Goal: Information Seeking & Learning: Learn about a topic

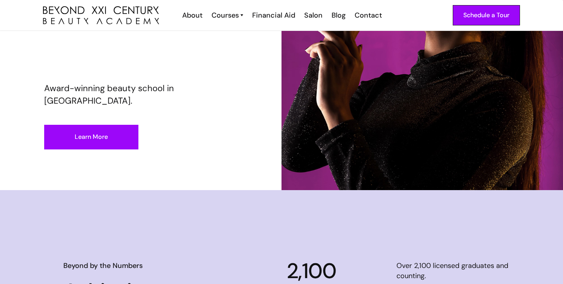
scroll to position [123, 0]
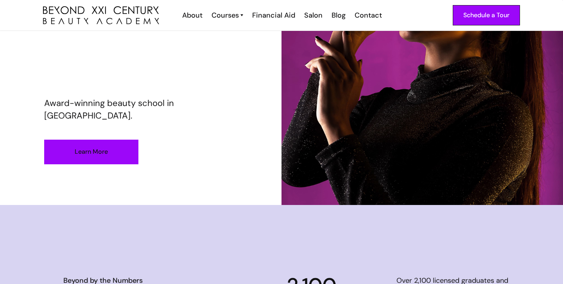
click at [119, 153] on link "Learn More" at bounding box center [91, 152] width 94 height 25
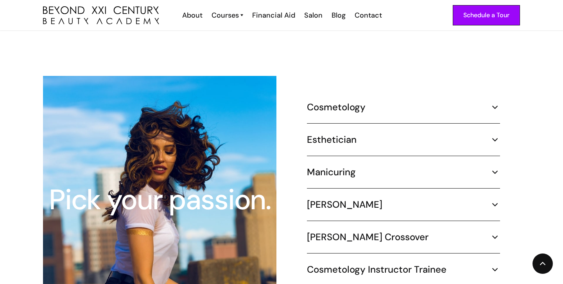
scroll to position [745, 0]
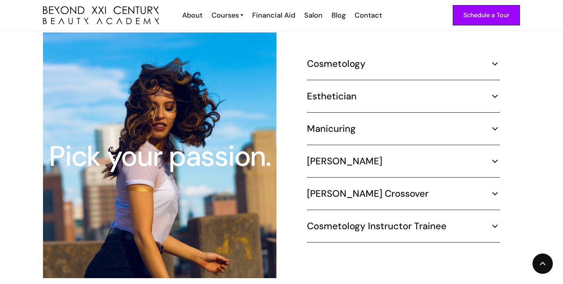
click at [342, 58] on h5 "Cosmetology" at bounding box center [336, 64] width 59 height 12
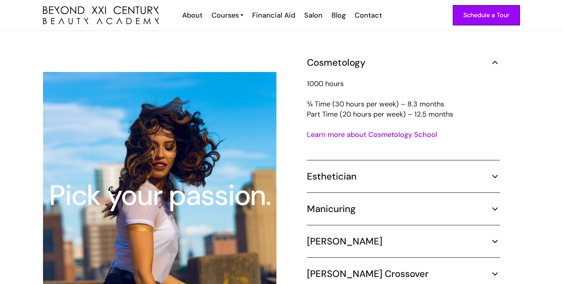
scroll to position [722, 0]
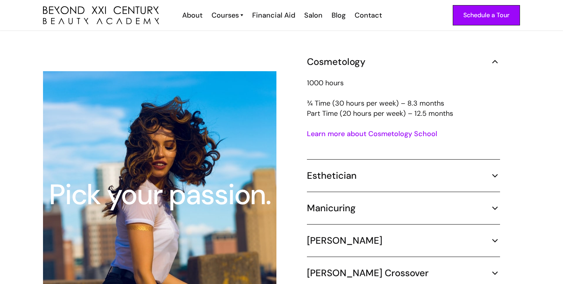
click at [349, 129] on link "Learn more about Cosmetology School" at bounding box center [372, 133] width 130 height 9
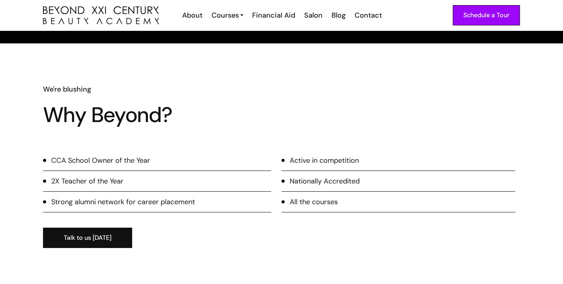
scroll to position [957, 0]
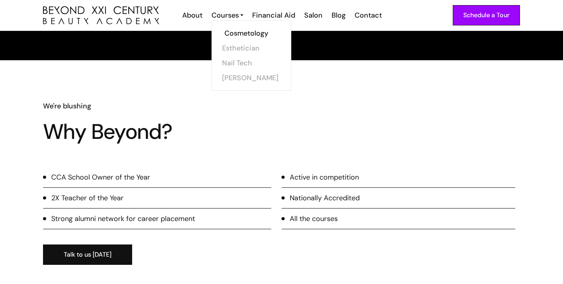
click at [245, 33] on link "Cosmetology" at bounding box center [254, 33] width 59 height 15
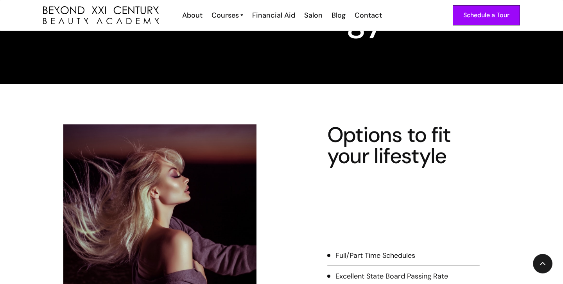
scroll to position [254, 0]
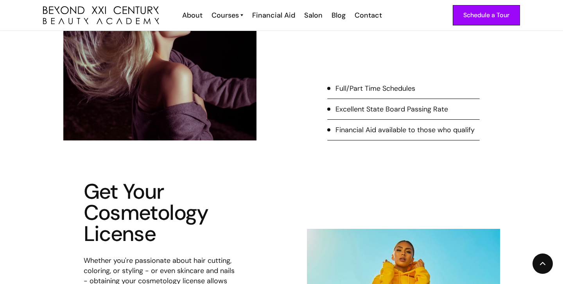
click at [380, 82] on div "Options to fit your lifestyle Full/Part Time Schedules Excellent State Board Pa…" at bounding box center [403, 48] width 153 height 183
click at [380, 88] on div "Full/Part Time Schedules" at bounding box center [376, 88] width 80 height 10
click at [341, 89] on div "Full/Part Time Schedules" at bounding box center [376, 88] width 80 height 10
click at [403, 123] on ul "Full/Part Time Schedules Excellent State Board Passing Rate Financial Aid avail…" at bounding box center [403, 111] width 153 height 57
click at [397, 140] on li "Financial Aid available to those who qualify" at bounding box center [403, 133] width 153 height 16
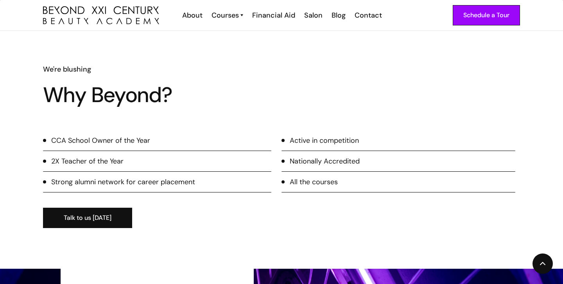
scroll to position [1002, 0]
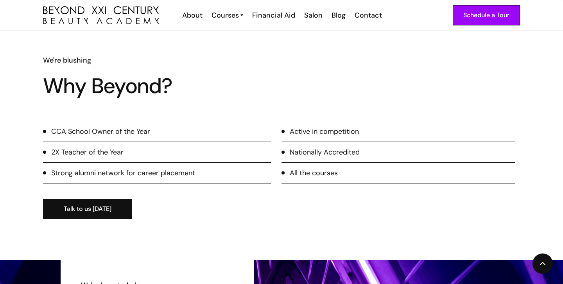
click at [77, 133] on div "CCA School Owner of the Year" at bounding box center [100, 131] width 99 height 10
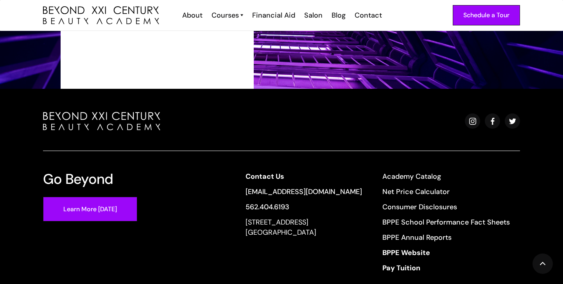
scroll to position [1504, 0]
